Goal: Information Seeking & Learning: Learn about a topic

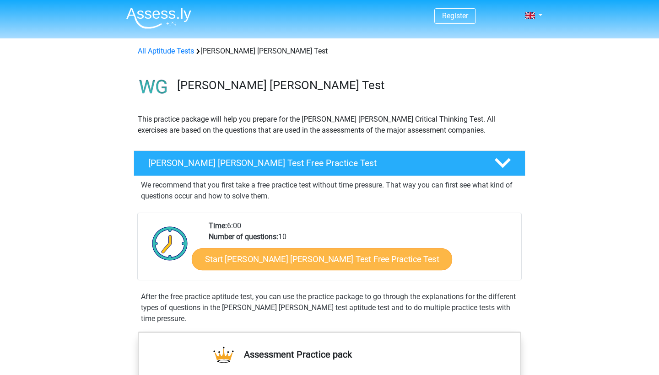
click at [274, 260] on link "Start [PERSON_NAME] [PERSON_NAME] Test Free Practice Test" at bounding box center [322, 259] width 260 height 22
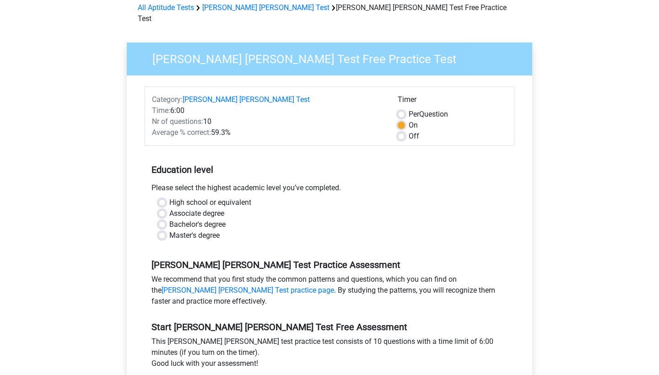
scroll to position [44, 0]
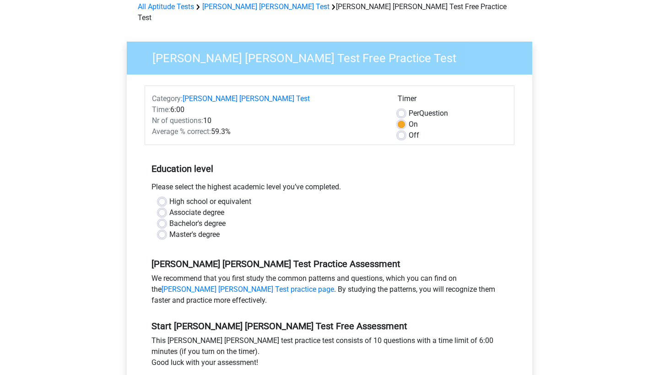
click at [408, 108] on label "Per Question" at bounding box center [427, 113] width 39 height 11
click at [402, 108] on input "Per Question" at bounding box center [400, 112] width 7 height 9
radio input "true"
click at [408, 119] on label "On" at bounding box center [412, 124] width 9 height 11
click at [399, 119] on input "On" at bounding box center [400, 123] width 7 height 9
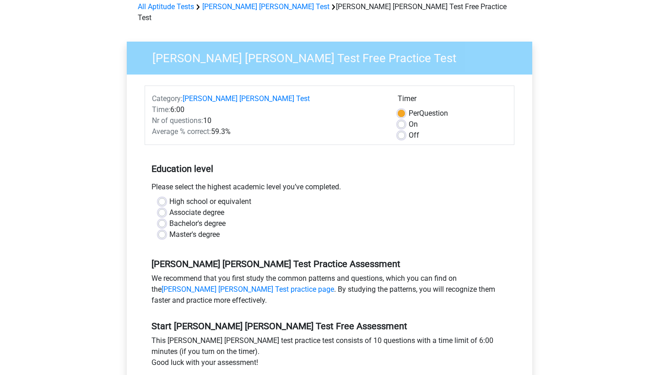
radio input "true"
click at [169, 196] on label "High school or equivalent" at bounding box center [210, 201] width 82 height 11
click at [161, 196] on input "High school or equivalent" at bounding box center [161, 200] width 7 height 9
radio input "true"
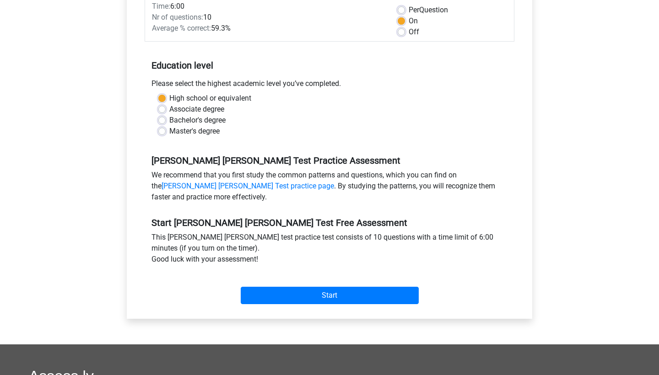
scroll to position [149, 0]
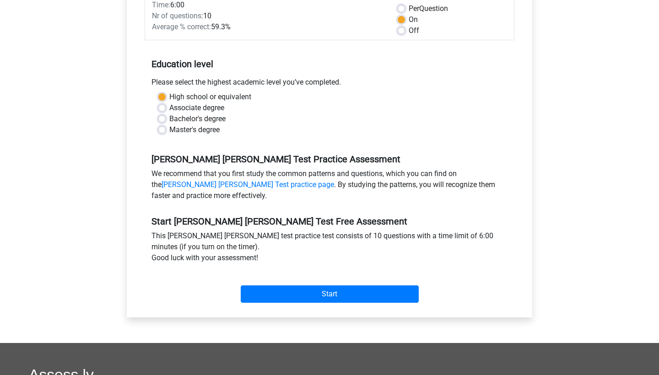
click at [169, 102] on label "Associate degree" at bounding box center [196, 107] width 55 height 11
click at [159, 102] on input "Associate degree" at bounding box center [161, 106] width 7 height 9
radio input "true"
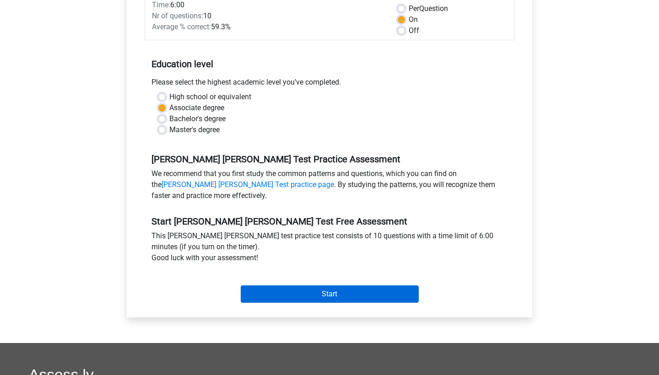
click at [329, 285] on input "Start" at bounding box center [330, 293] width 178 height 17
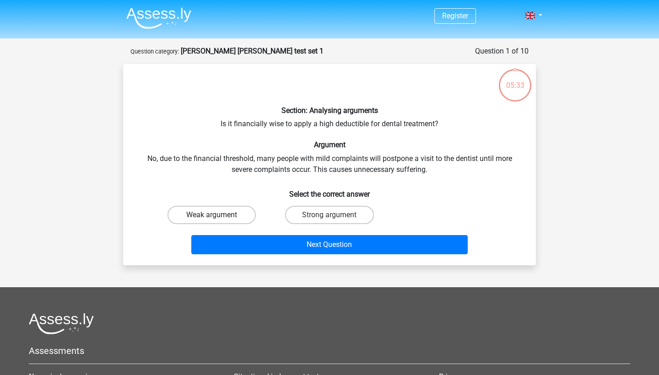
click at [220, 214] on label "Weak argument" at bounding box center [211, 215] width 88 height 18
click at [218, 215] on input "Weak argument" at bounding box center [215, 218] width 6 height 6
radio input "true"
click at [322, 215] on label "Strong argument" at bounding box center [329, 215] width 88 height 18
click at [329, 215] on input "Strong argument" at bounding box center [332, 218] width 6 height 6
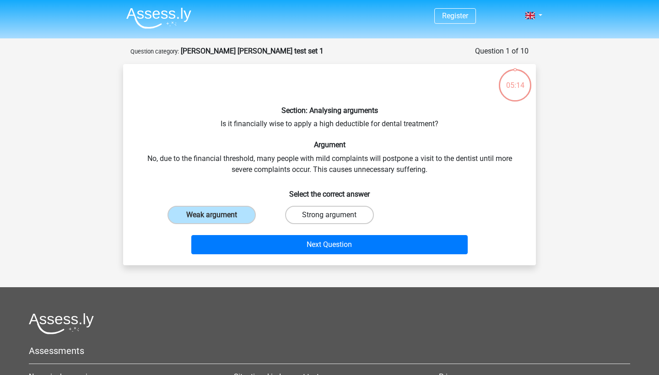
radio input "true"
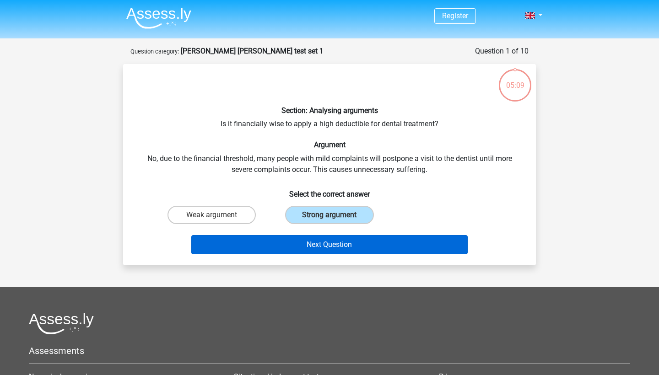
click at [313, 247] on button "Next Question" at bounding box center [329, 244] width 277 height 19
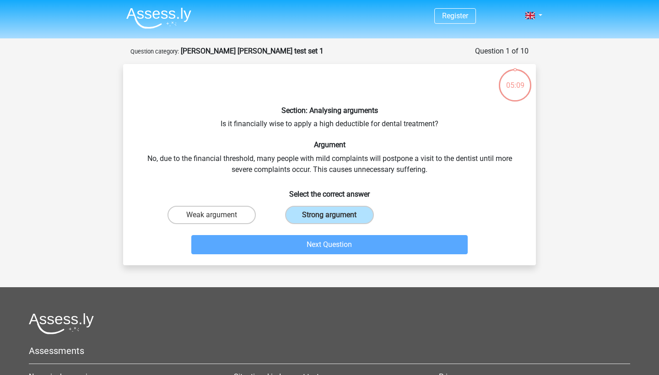
scroll to position [46, 0]
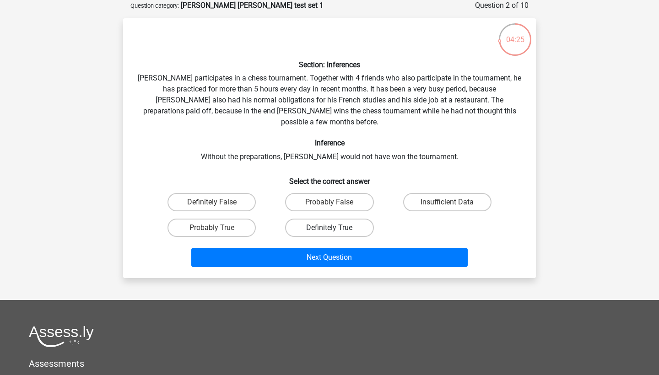
click at [312, 219] on label "Definitely True" at bounding box center [329, 228] width 88 height 18
click at [329, 228] on input "Definitely True" at bounding box center [332, 231] width 6 height 6
radio input "true"
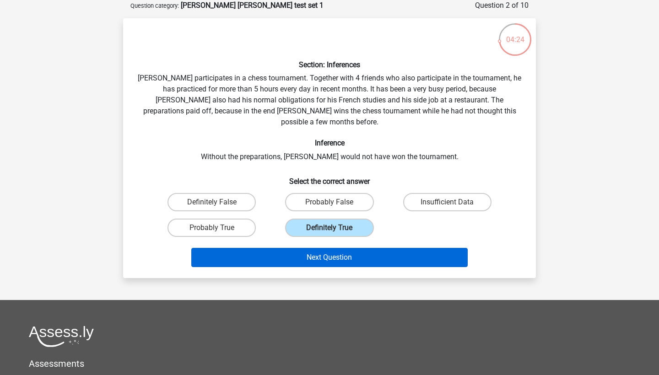
click at [323, 248] on button "Next Question" at bounding box center [329, 257] width 277 height 19
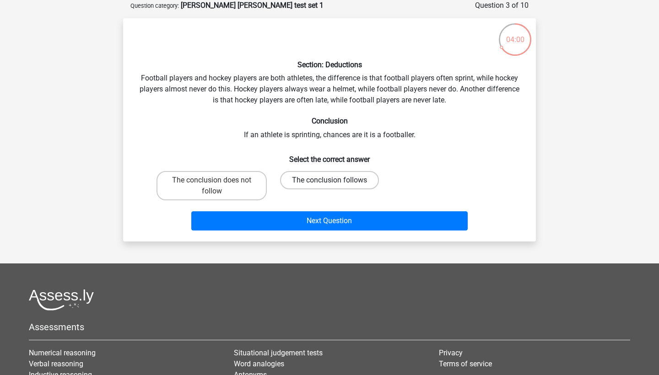
click at [313, 179] on label "The conclusion follows" at bounding box center [329, 180] width 99 height 18
click at [329, 180] on input "The conclusion follows" at bounding box center [332, 183] width 6 height 6
radio input "true"
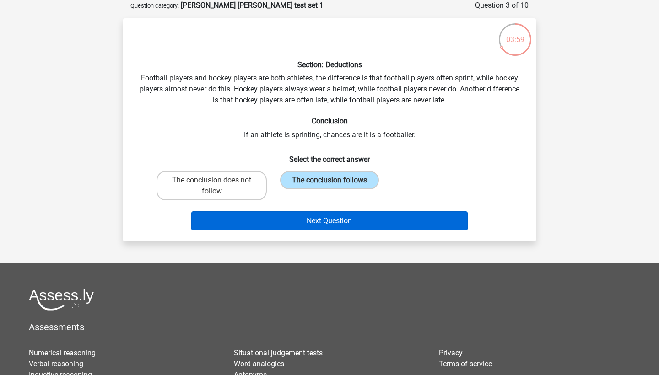
click at [338, 221] on button "Next Question" at bounding box center [329, 220] width 277 height 19
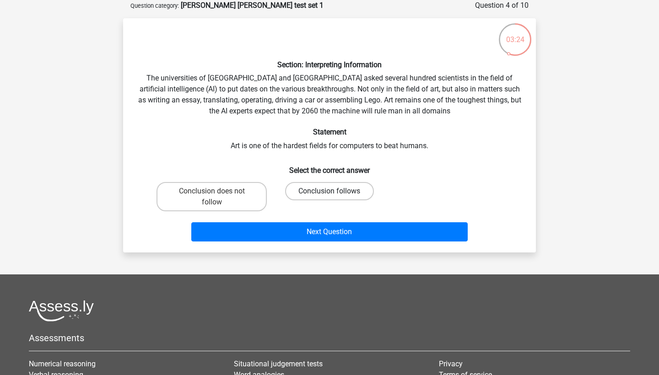
click at [321, 195] on label "Conclusion follows" at bounding box center [329, 191] width 88 height 18
click at [329, 195] on input "Conclusion follows" at bounding box center [332, 194] width 6 height 6
radio input "true"
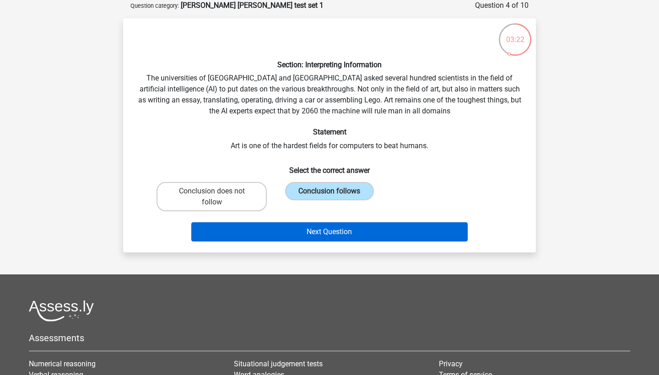
click at [318, 229] on button "Next Question" at bounding box center [329, 231] width 277 height 19
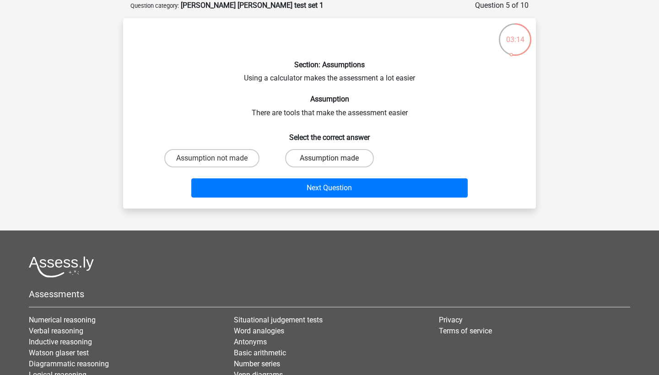
click at [320, 155] on label "Assumption made" at bounding box center [329, 158] width 88 height 18
click at [329, 158] on input "Assumption made" at bounding box center [332, 161] width 6 height 6
radio input "true"
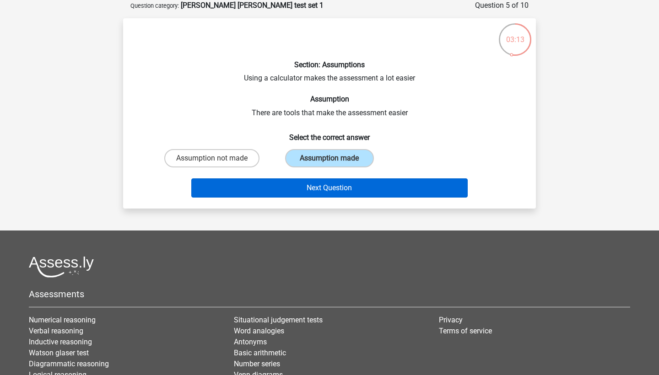
click at [315, 188] on button "Next Question" at bounding box center [329, 187] width 277 height 19
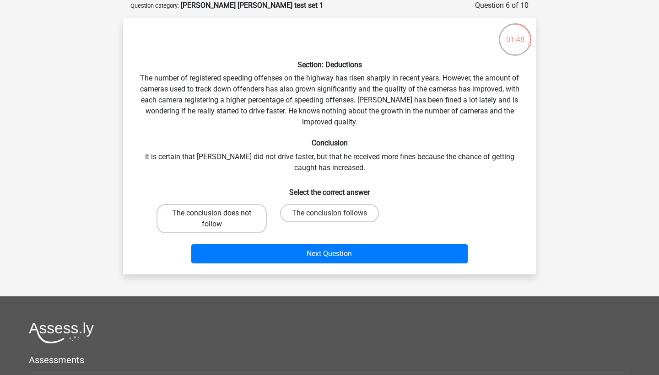
click at [241, 220] on label "The conclusion does not follow" at bounding box center [211, 218] width 110 height 29
click at [218, 219] on input "The conclusion does not follow" at bounding box center [215, 216] width 6 height 6
radio input "true"
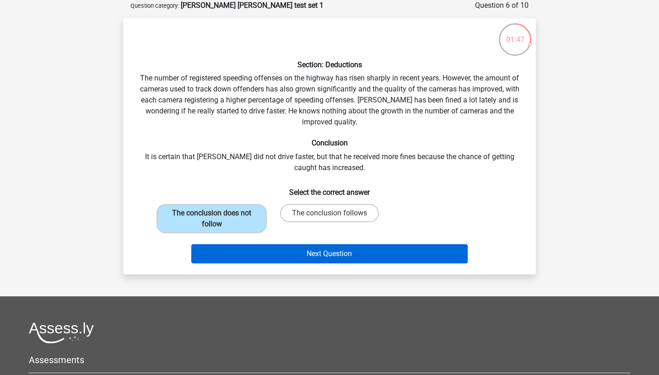
click at [313, 250] on button "Next Question" at bounding box center [329, 253] width 277 height 19
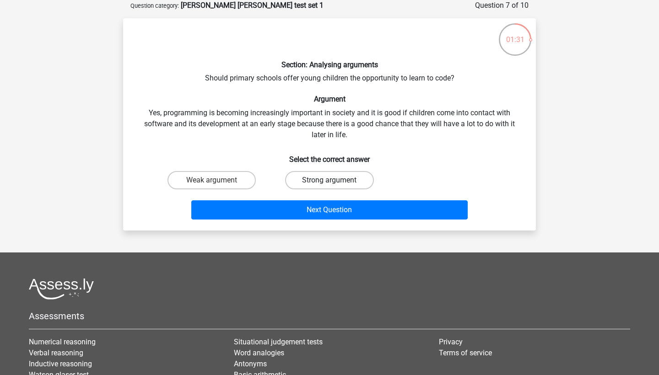
click at [328, 177] on label "Strong argument" at bounding box center [329, 180] width 88 height 18
click at [329, 180] on input "Strong argument" at bounding box center [332, 183] width 6 height 6
radio input "true"
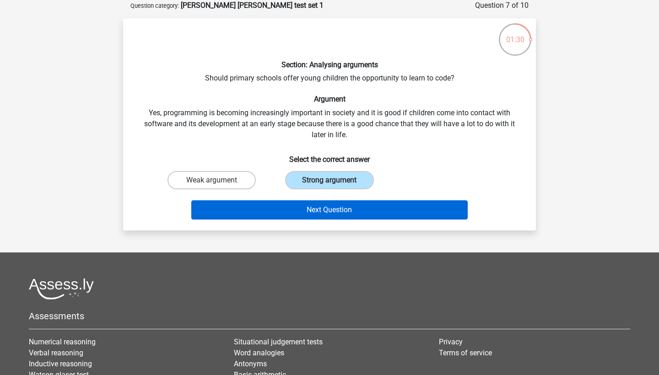
click at [340, 208] on button "Next Question" at bounding box center [329, 209] width 277 height 19
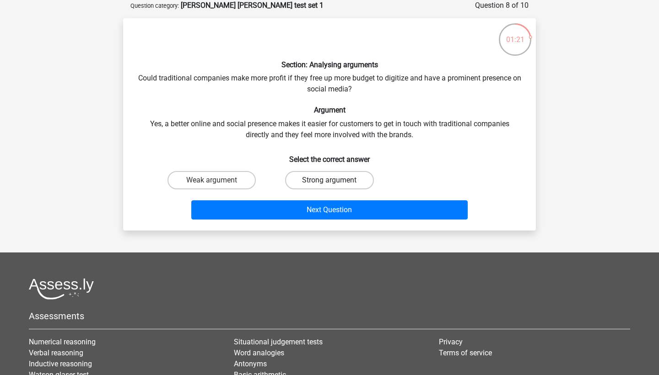
click at [326, 182] on label "Strong argument" at bounding box center [329, 180] width 88 height 18
click at [329, 182] on input "Strong argument" at bounding box center [332, 183] width 6 height 6
radio input "true"
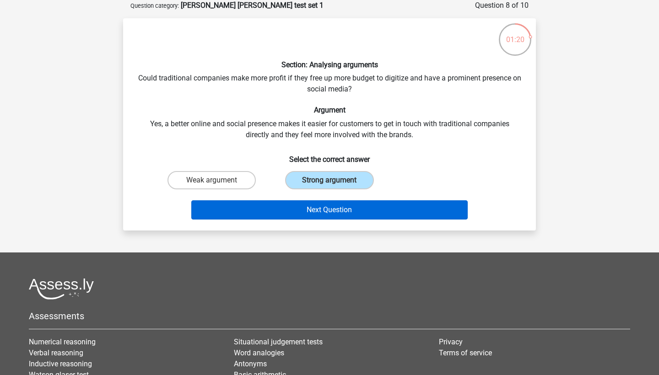
click at [331, 206] on button "Next Question" at bounding box center [329, 209] width 277 height 19
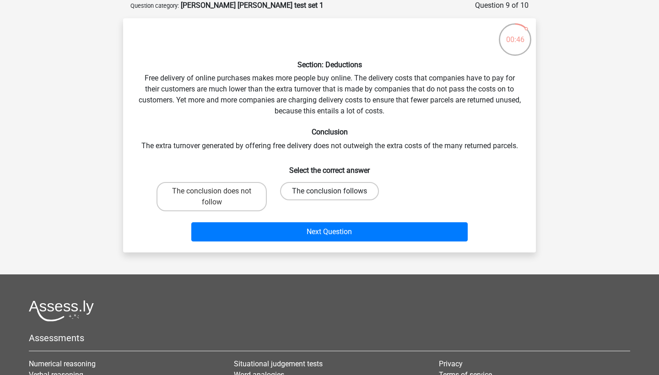
click at [305, 191] on label "The conclusion follows" at bounding box center [329, 191] width 99 height 18
click at [329, 191] on input "The conclusion follows" at bounding box center [332, 194] width 6 height 6
radio input "true"
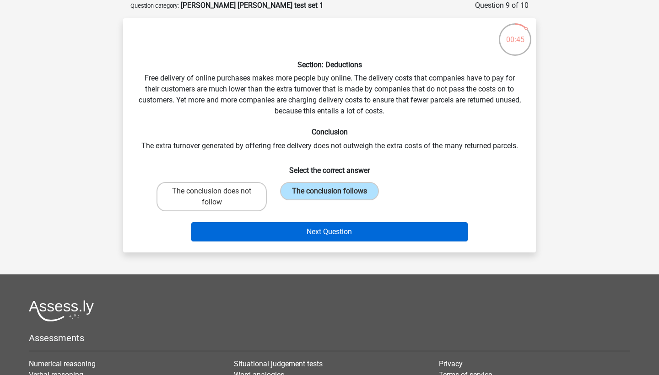
click at [314, 230] on button "Next Question" at bounding box center [329, 231] width 277 height 19
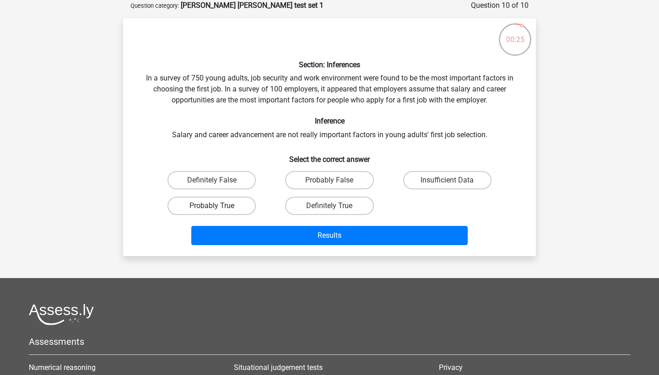
click at [232, 207] on label "Probably True" at bounding box center [211, 206] width 88 height 18
click at [218, 207] on input "Probably True" at bounding box center [215, 209] width 6 height 6
radio input "true"
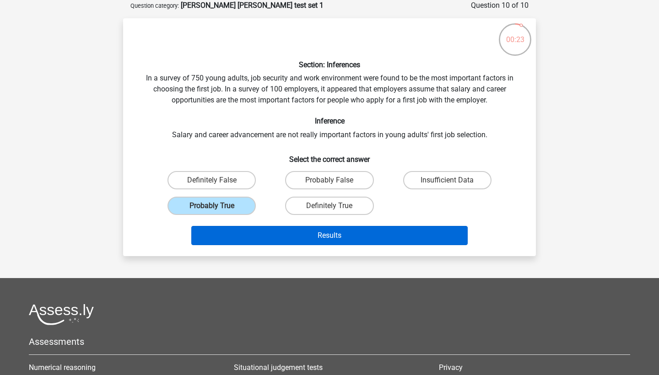
click at [319, 232] on button "Results" at bounding box center [329, 235] width 277 height 19
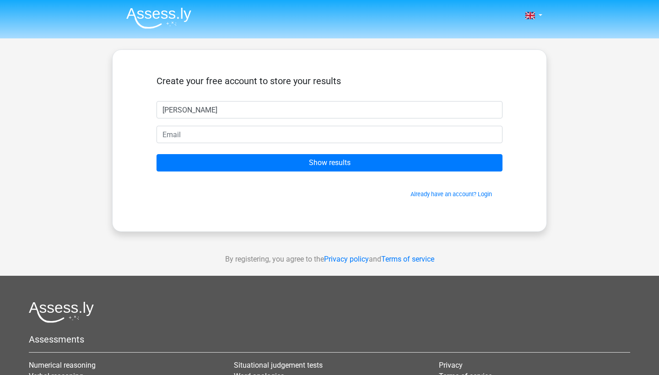
type input "[PERSON_NAME]"
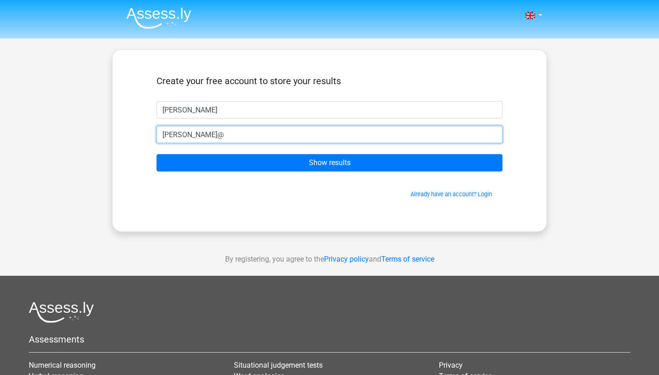
type input "[PERSON_NAME][EMAIL_ADDRESS][DOMAIN_NAME]"
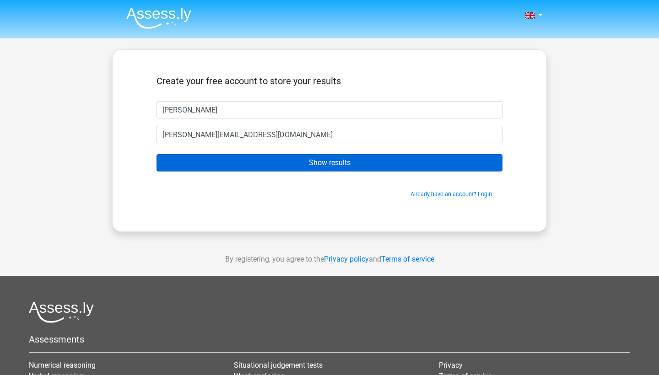
click at [267, 161] on input "Show results" at bounding box center [329, 162] width 346 height 17
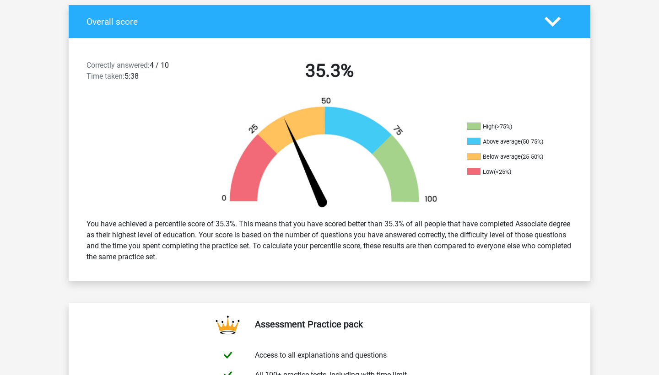
scroll to position [181, 0]
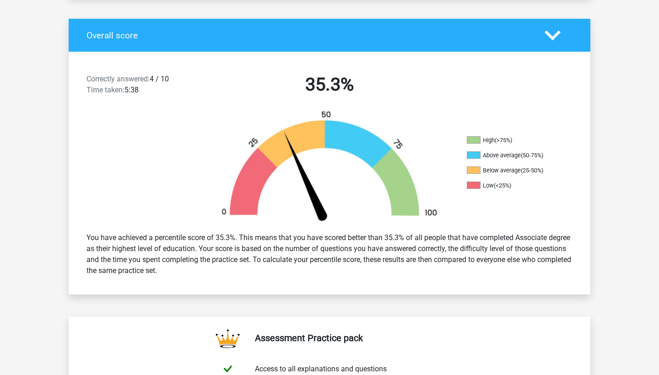
click at [547, 34] on polygon at bounding box center [552, 35] width 16 height 10
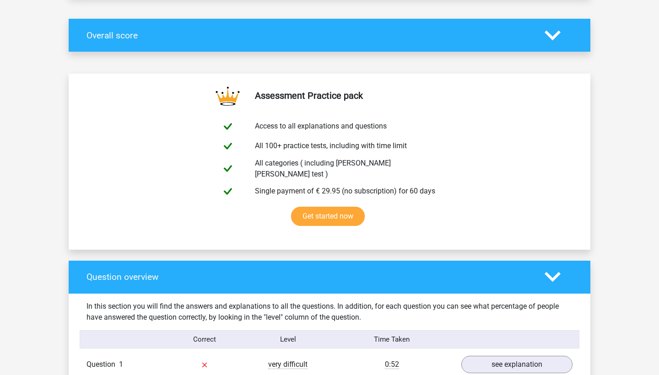
click at [547, 34] on polygon at bounding box center [552, 35] width 16 height 10
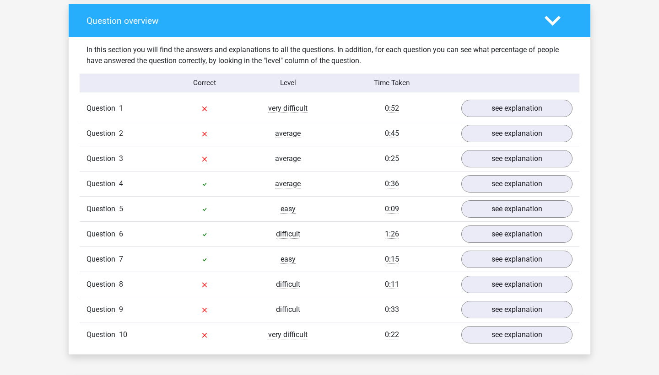
scroll to position [680, 0]
click at [507, 98] on link "see explanation" at bounding box center [517, 108] width 128 height 20
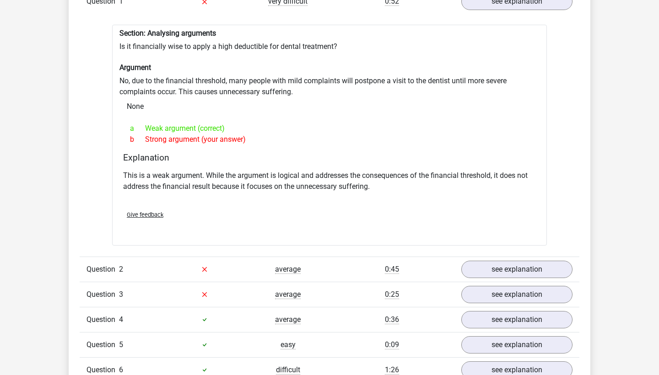
scroll to position [799, 0]
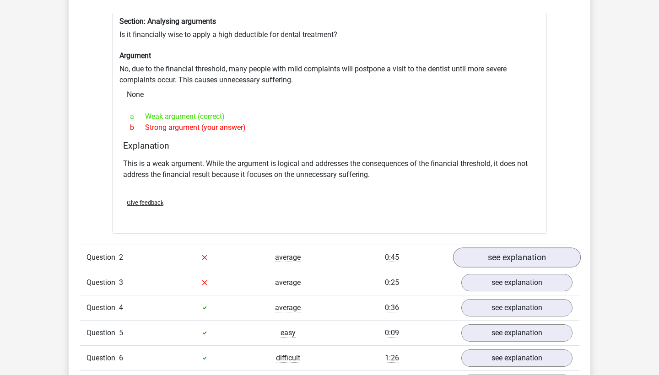
click at [529, 249] on link "see explanation" at bounding box center [517, 257] width 128 height 20
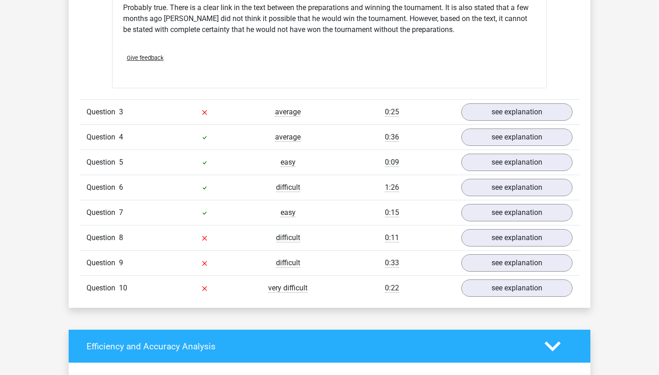
scroll to position [1261, 0]
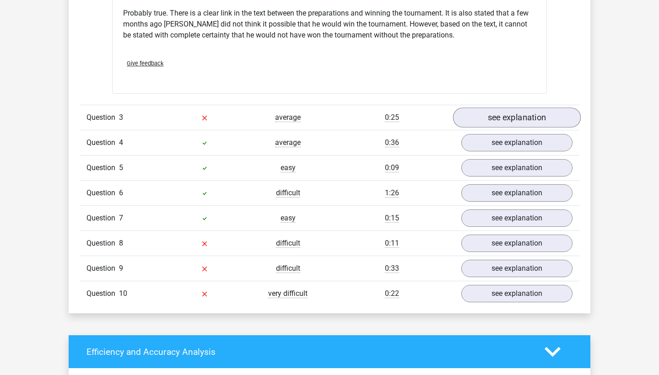
click at [522, 113] on link "see explanation" at bounding box center [517, 117] width 128 height 20
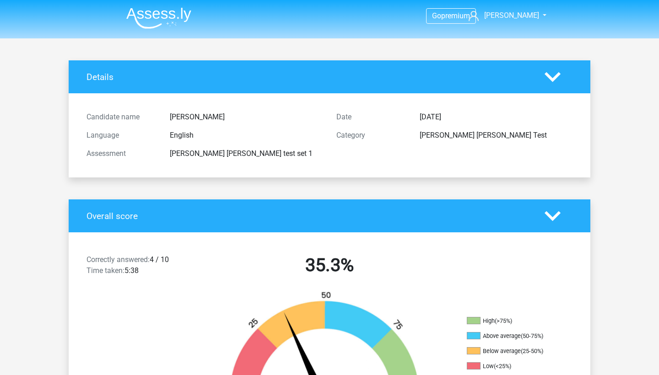
scroll to position [0, 0]
click at [554, 215] on icon at bounding box center [552, 216] width 16 height 16
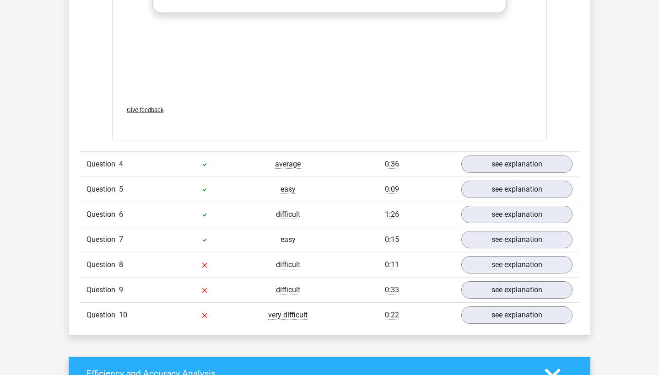
scroll to position [1485, 0]
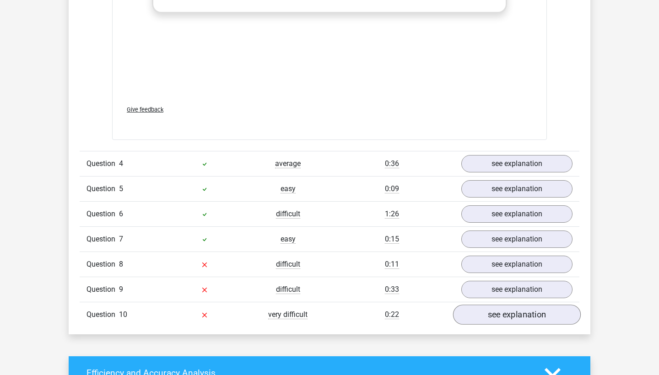
click at [503, 305] on link "see explanation" at bounding box center [517, 315] width 128 height 20
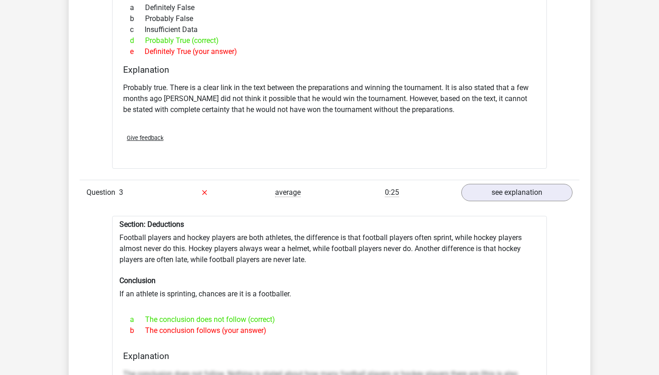
scroll to position [795, 0]
